Goal: Task Accomplishment & Management: Manage account settings

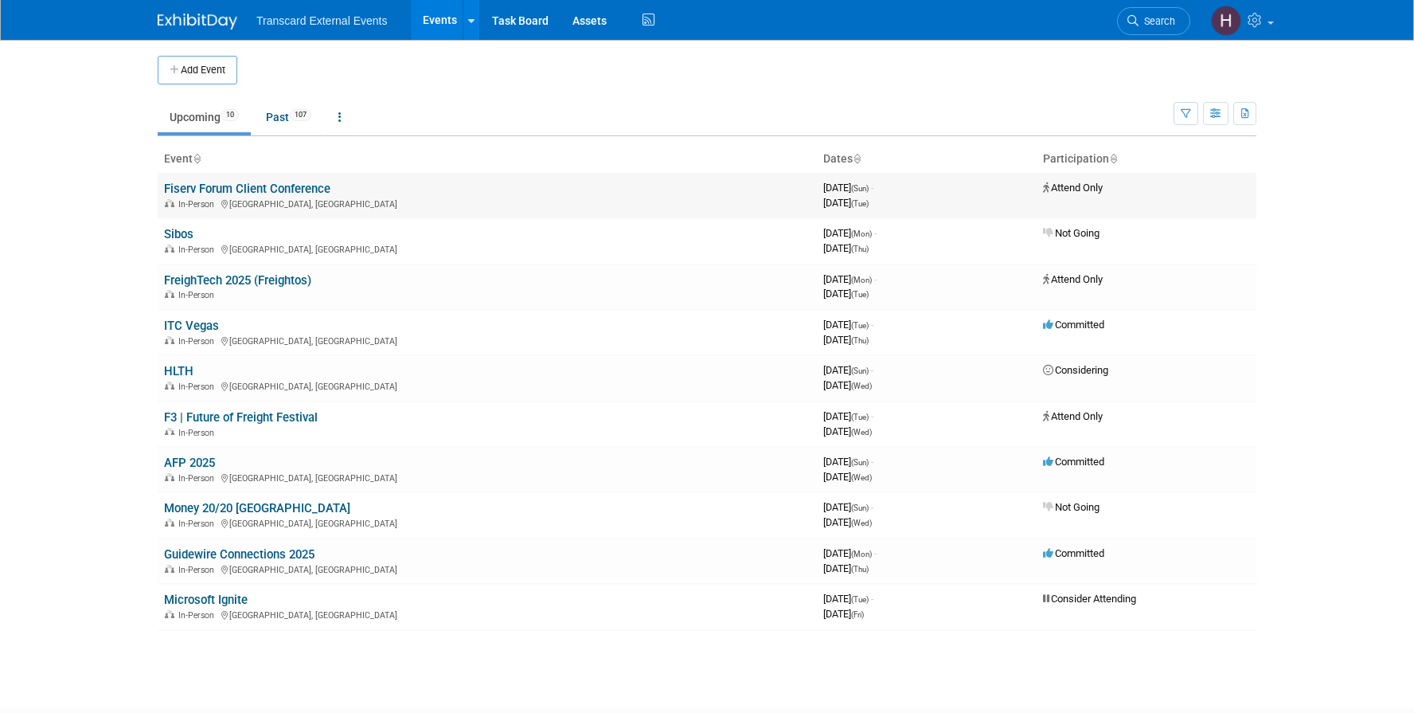
click at [274, 186] on link "Fiserv Forum Client Conference" at bounding box center [247, 189] width 166 height 14
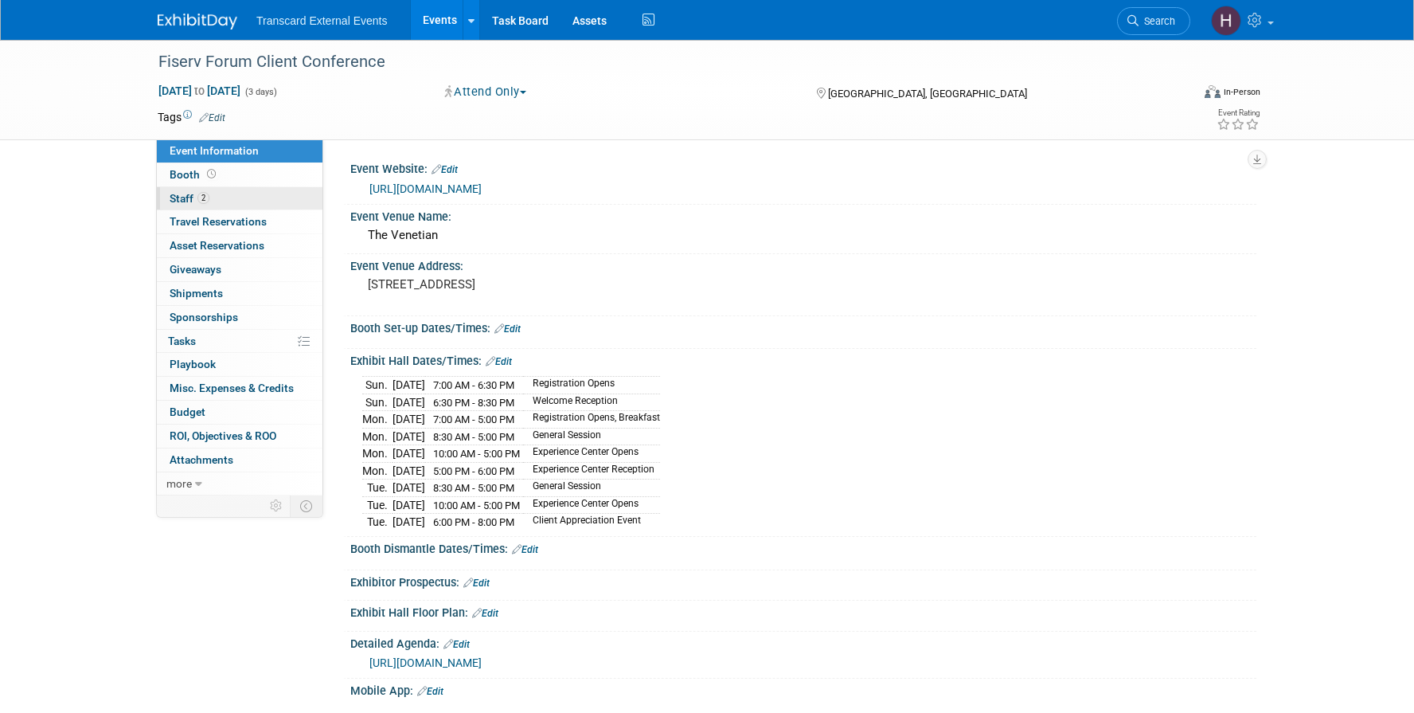
click at [249, 198] on link "2 Staff 2" at bounding box center [240, 198] width 166 height 23
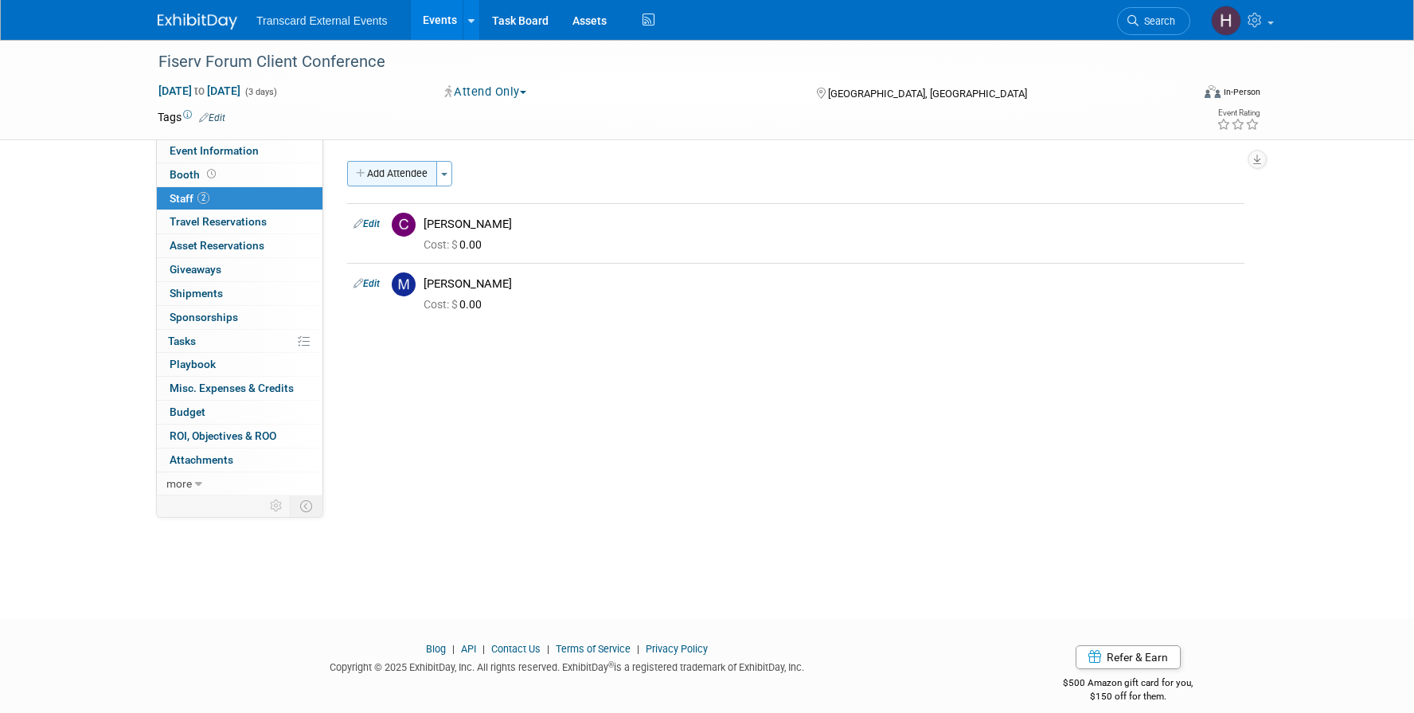
click at [389, 175] on button "Add Attendee" at bounding box center [392, 173] width 90 height 25
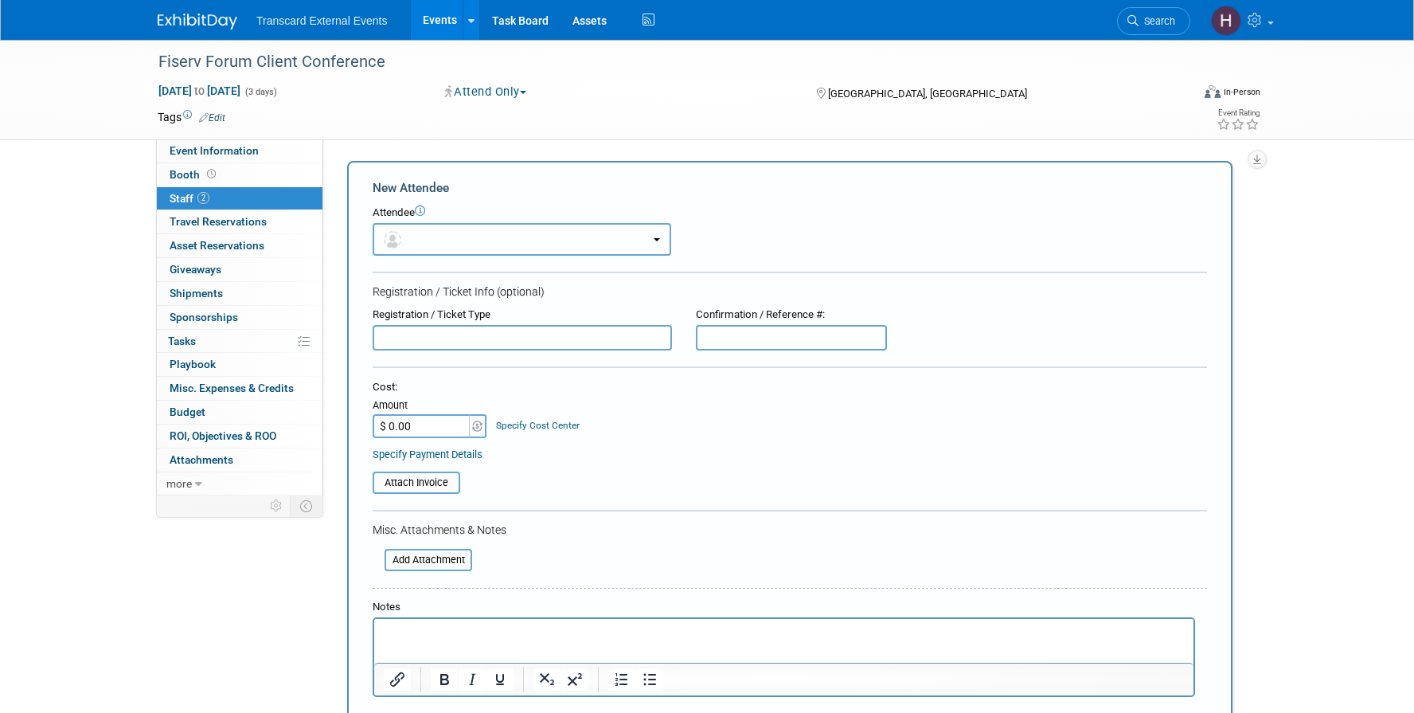
click at [435, 233] on button "button" at bounding box center [522, 239] width 299 height 33
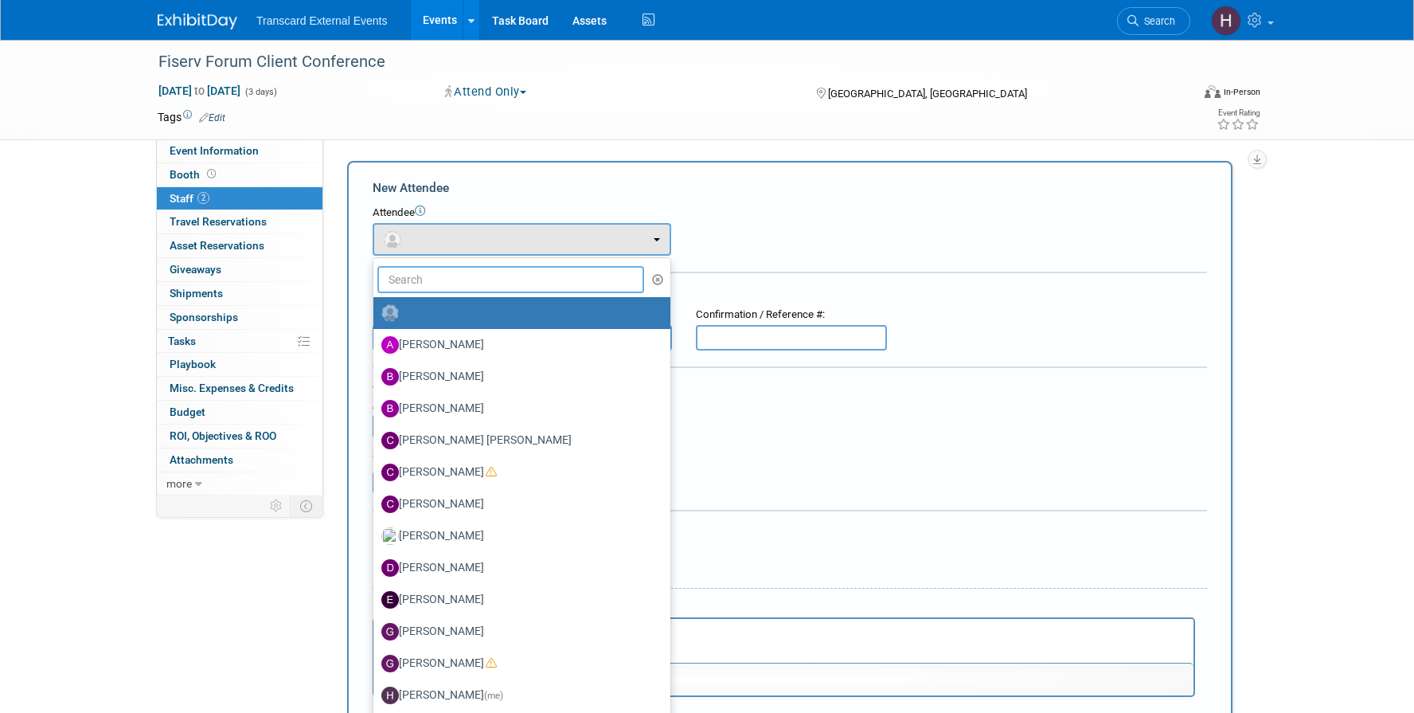
click at [451, 272] on input "text" at bounding box center [510, 279] width 267 height 27
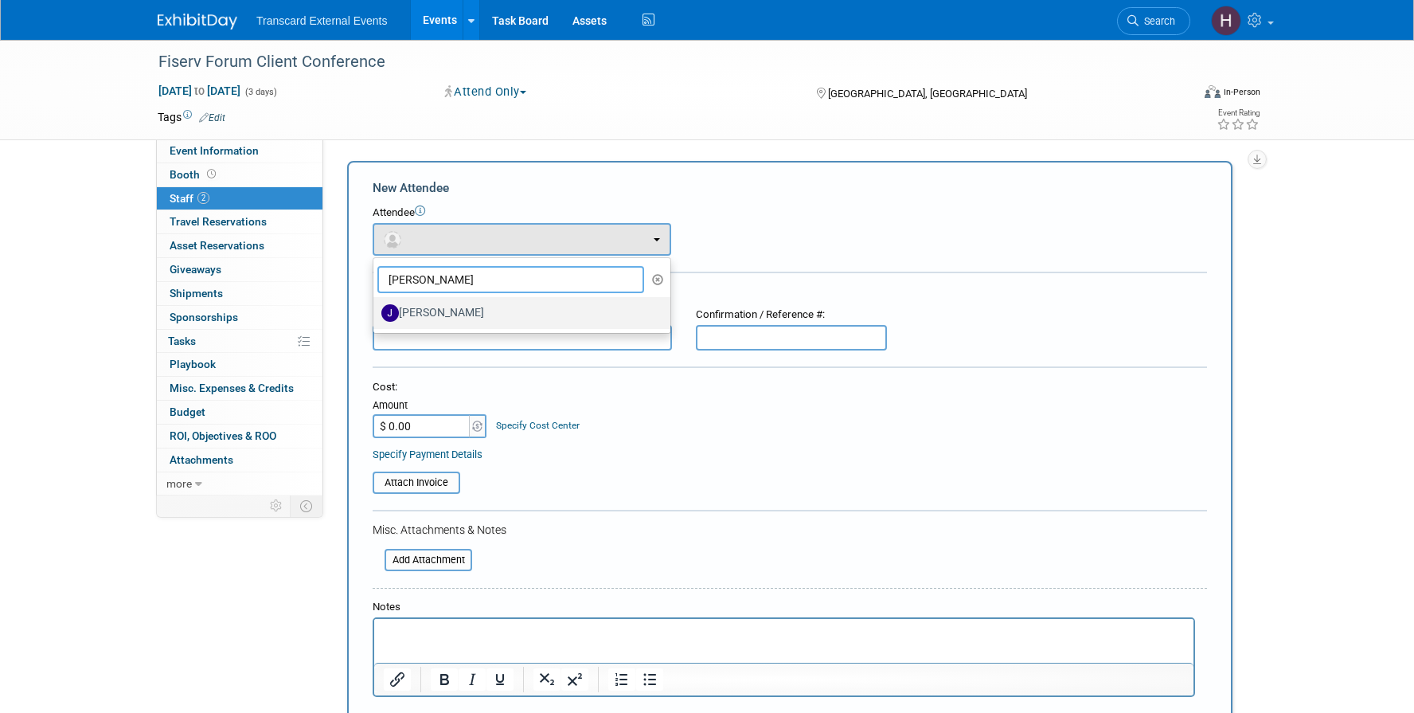
type input "james"
click at [466, 314] on label "James W. Scott III" at bounding box center [517, 312] width 273 height 25
click at [376, 314] on input "James W. Scott III" at bounding box center [370, 311] width 10 height 10
select select "cf4d17a5-120b-4ce7-82a0-e3f93a8231d1"
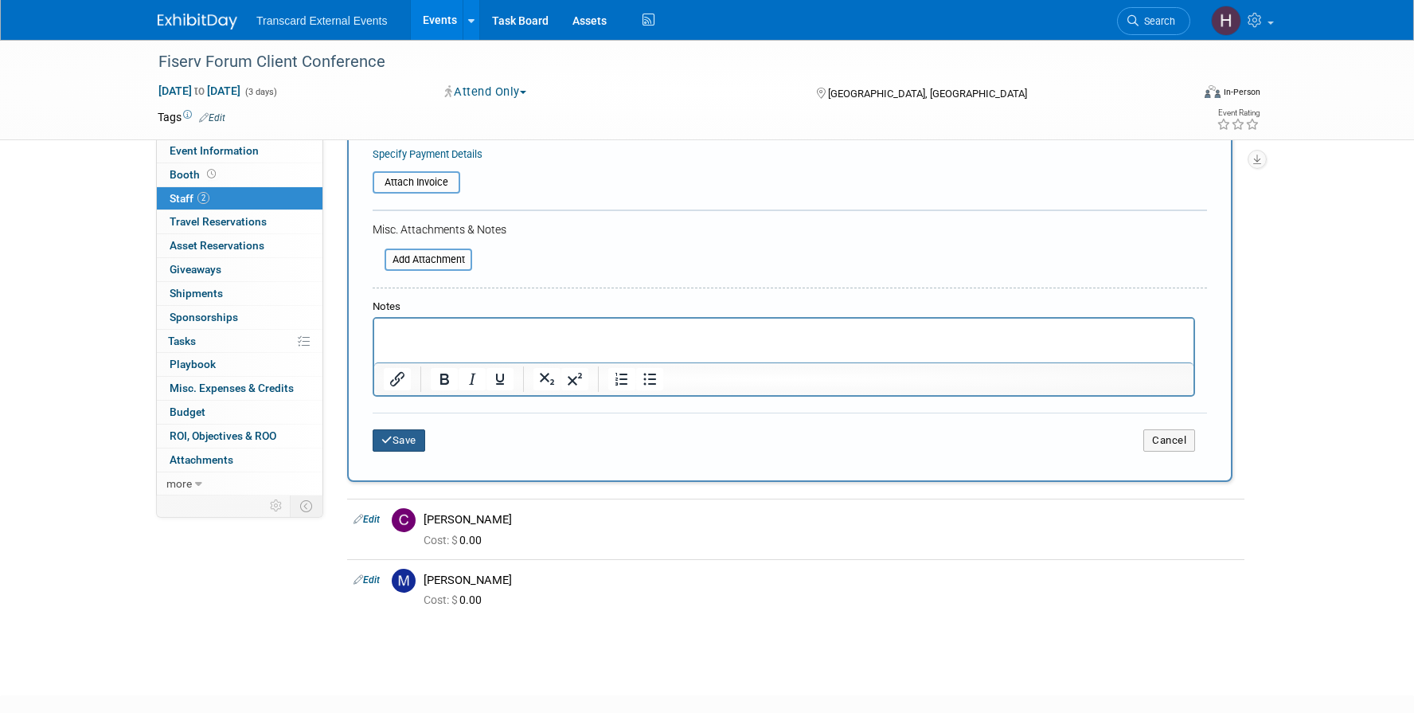
click at [414, 437] on button "Save" at bounding box center [399, 440] width 53 height 22
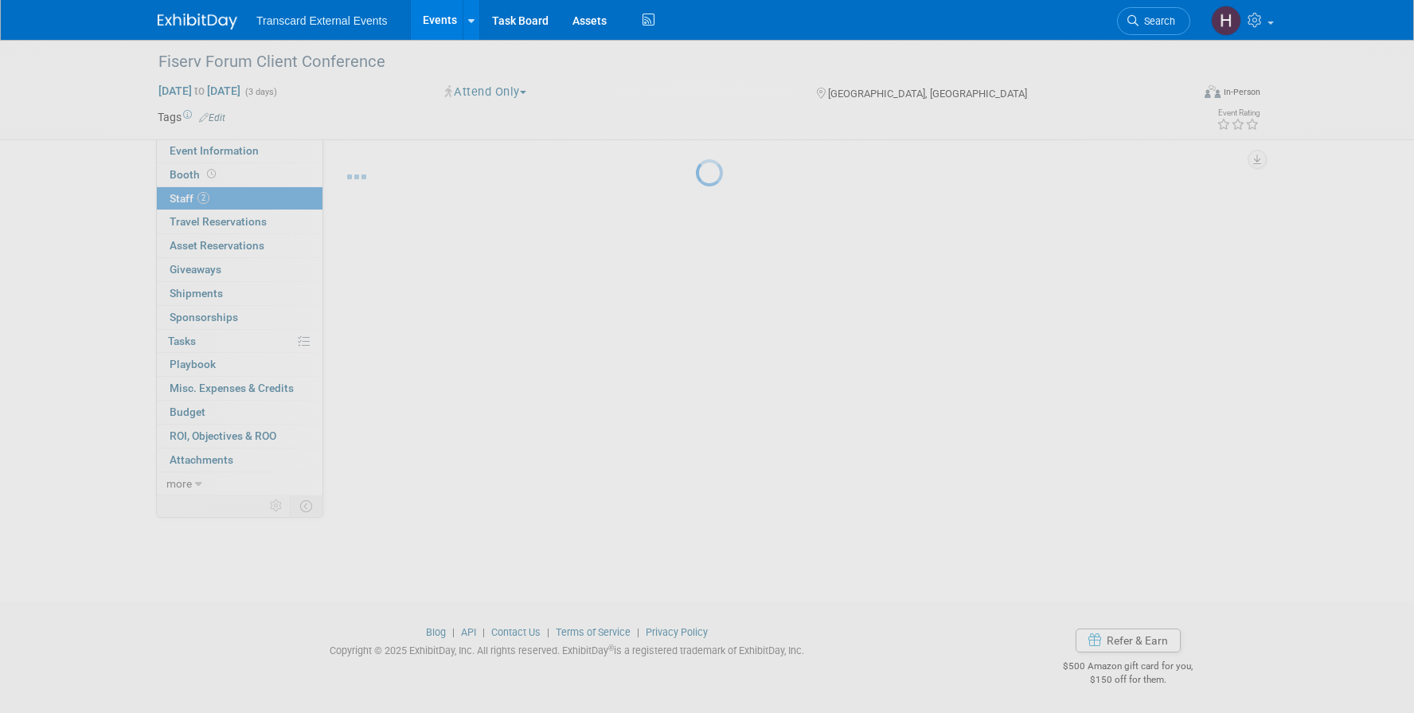
scroll to position [17, 0]
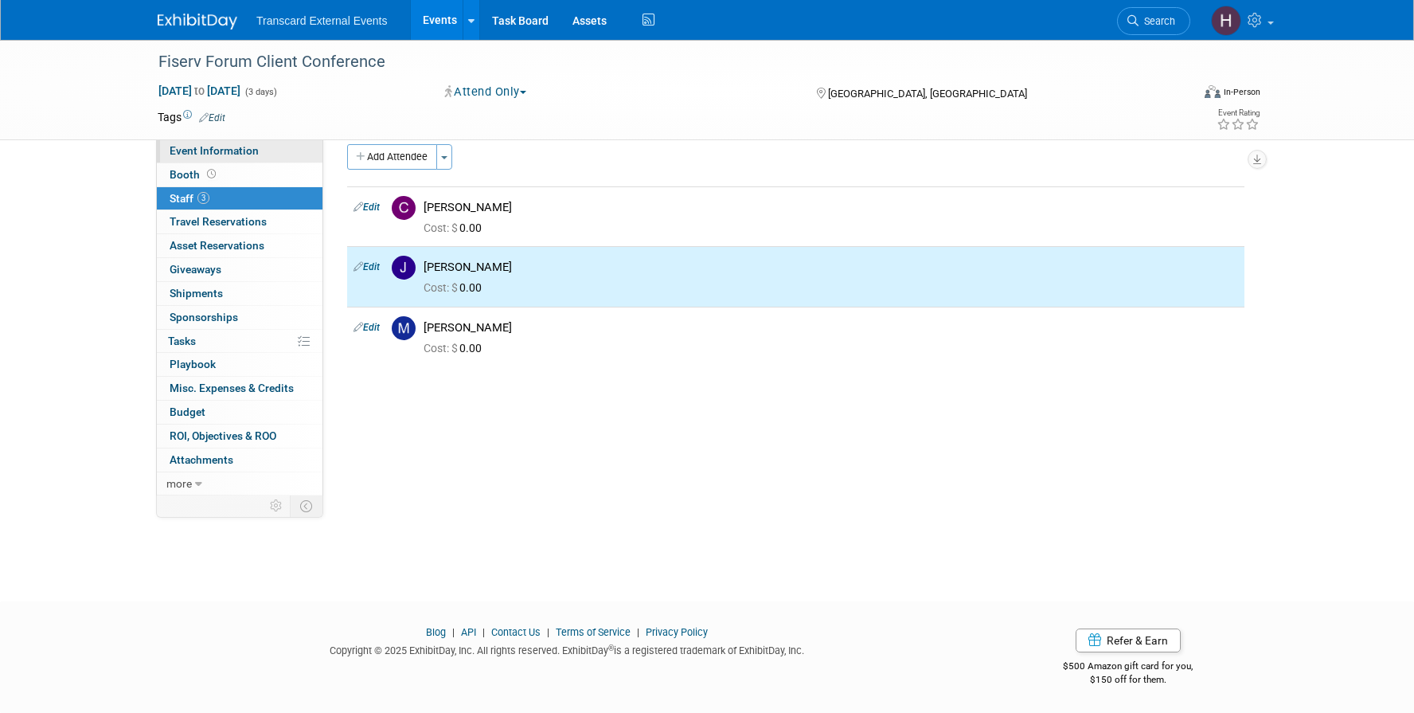
click at [209, 161] on link "Event Information" at bounding box center [240, 150] width 166 height 23
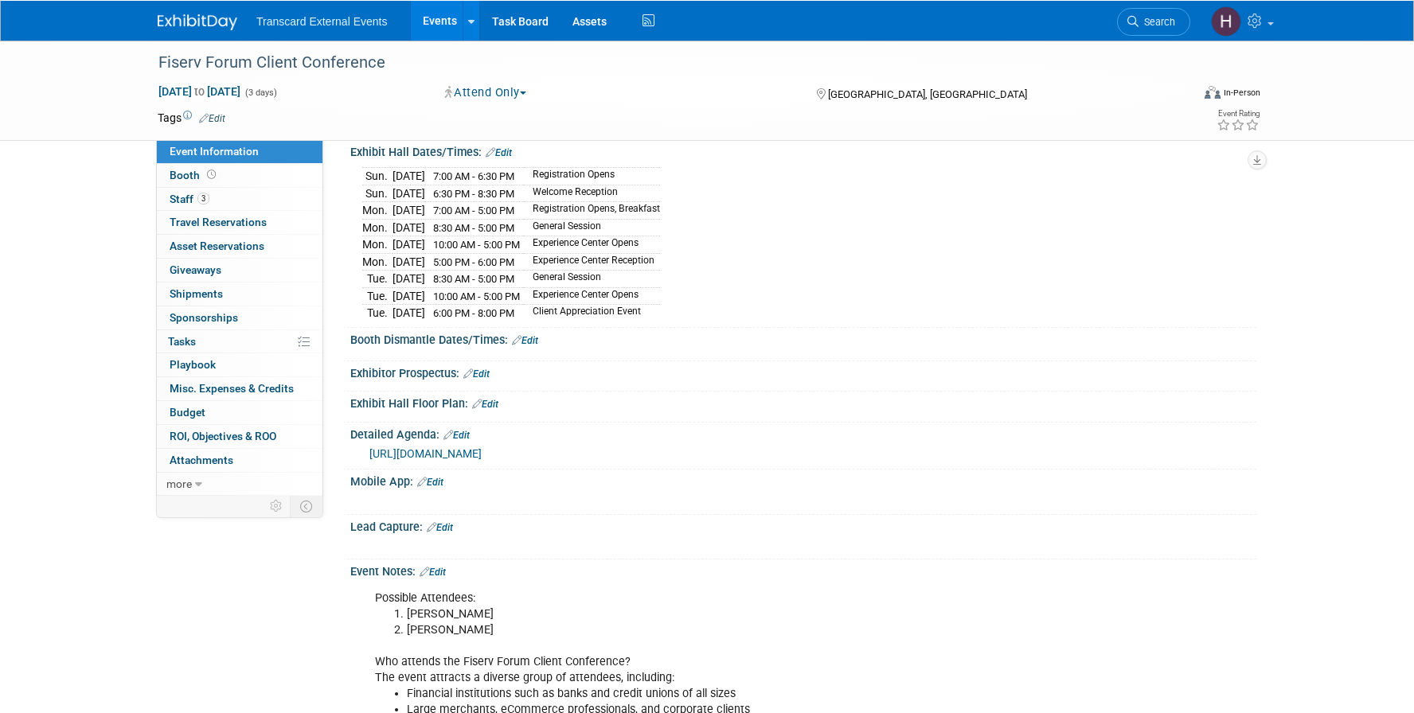
scroll to position [268, 0]
